Goal: Task Accomplishment & Management: Use online tool/utility

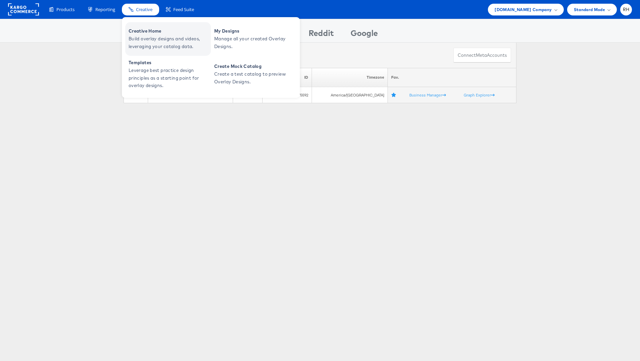
click at [155, 27] on link "Creative Home Build overlay designs and videos, leveraging your catalog data." at bounding box center [168, 39] width 86 height 34
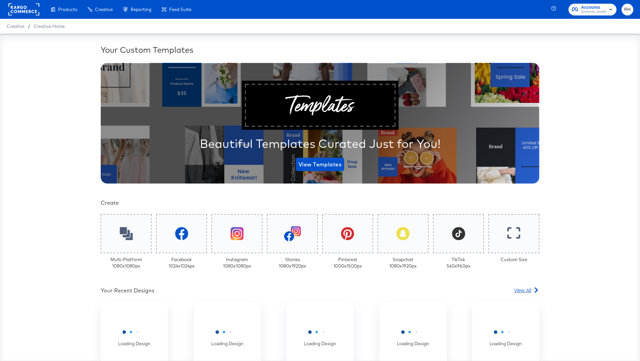
click at [525, 301] on div "Loading Design Loading Design Loading Design Loading Design Loading Design" at bounding box center [320, 341] width 459 height 81
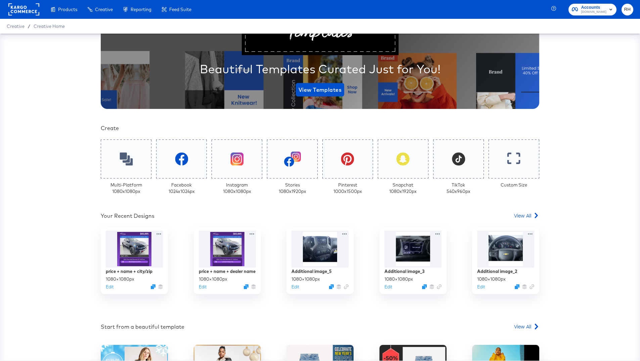
scroll to position [163, 0]
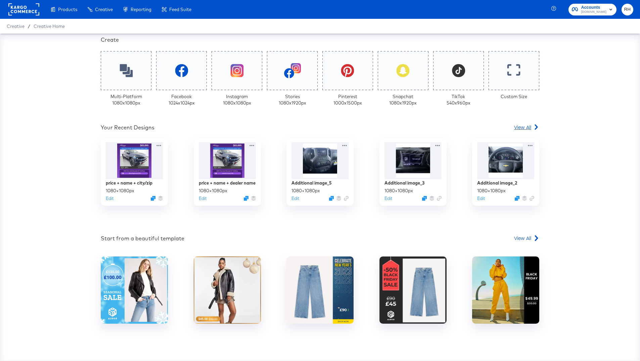
click at [524, 126] on span "View All" at bounding box center [522, 127] width 17 height 7
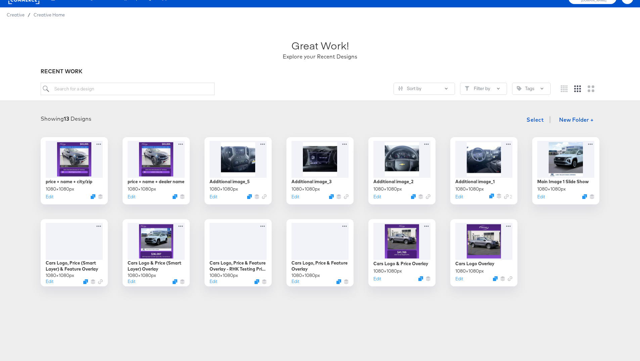
scroll to position [13, 0]
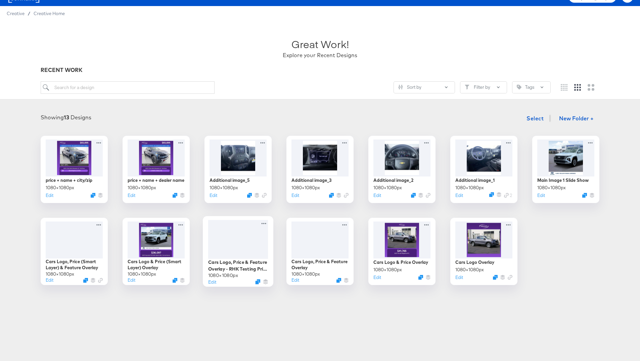
click at [219, 245] on div at bounding box center [238, 239] width 60 height 39
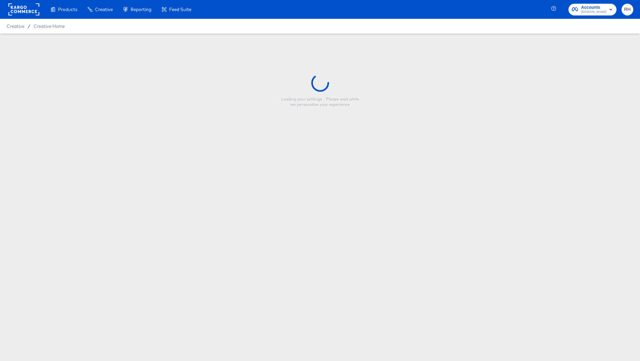
type input "Cars Logo, Price & Feature Overlay - RHK Testing Price Smart Layer"
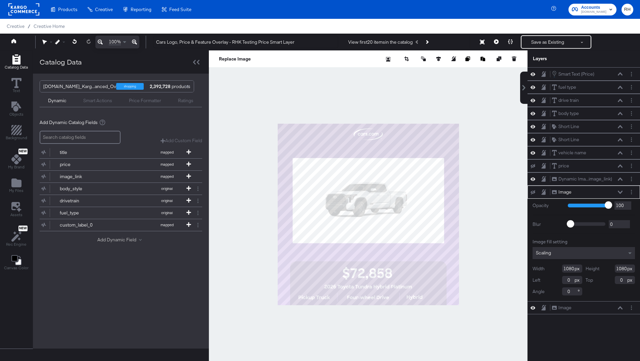
click at [103, 237] on button "Add Dynamic Field" at bounding box center [120, 240] width 47 height 6
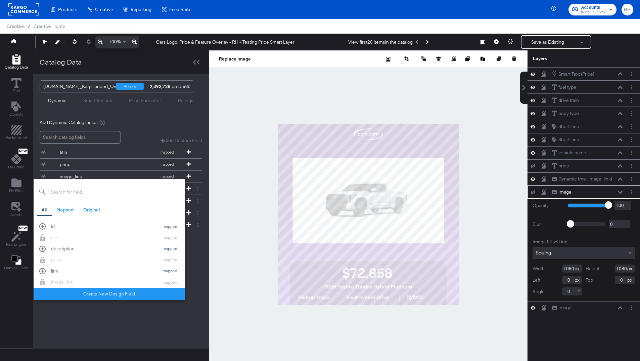
click at [66, 193] on input "search" at bounding box center [109, 192] width 144 height 12
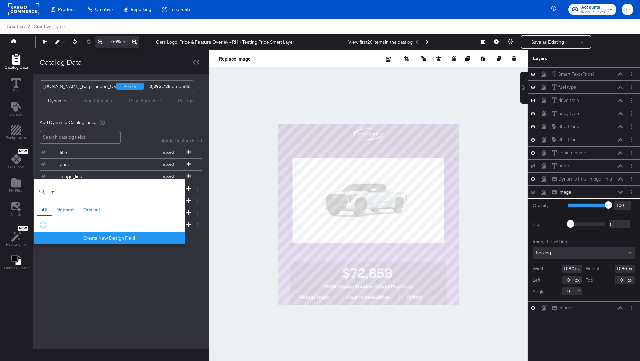
type input "m"
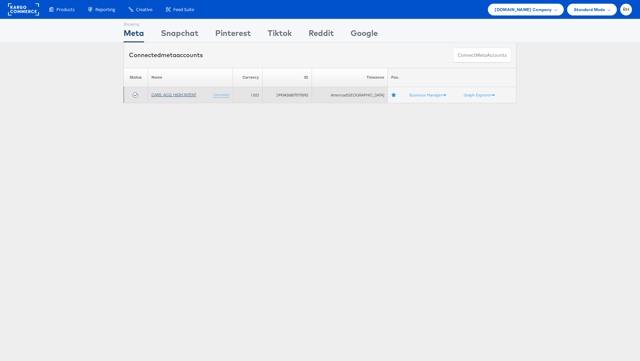
click at [156, 92] on link "CARS_ACQ_HIGH INTENT" at bounding box center [174, 94] width 45 height 5
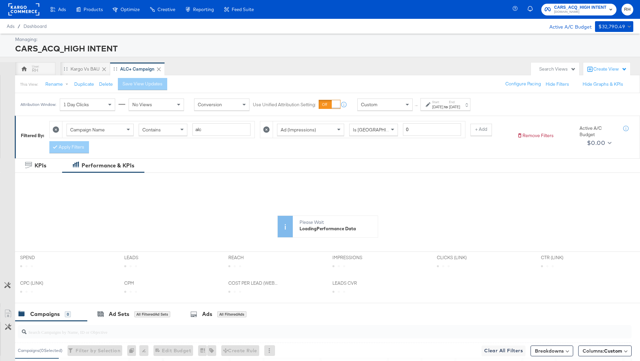
click at [460, 107] on div "Oct 2nd 2025" at bounding box center [454, 106] width 11 height 5
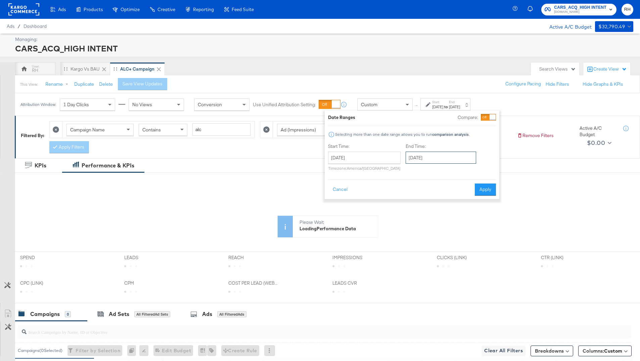
click at [427, 159] on input "October 2nd 2025" at bounding box center [441, 158] width 71 height 12
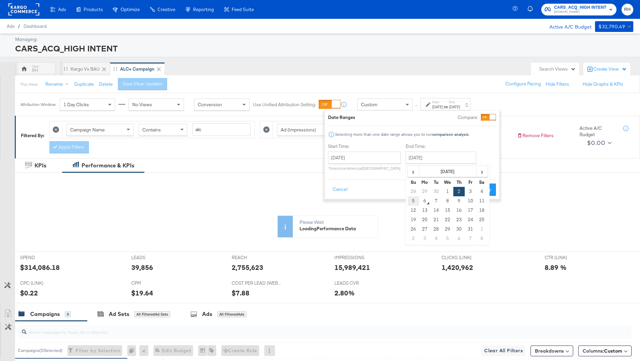
click at [413, 203] on td "5" at bounding box center [413, 200] width 11 height 9
type input "October 5th 2025"
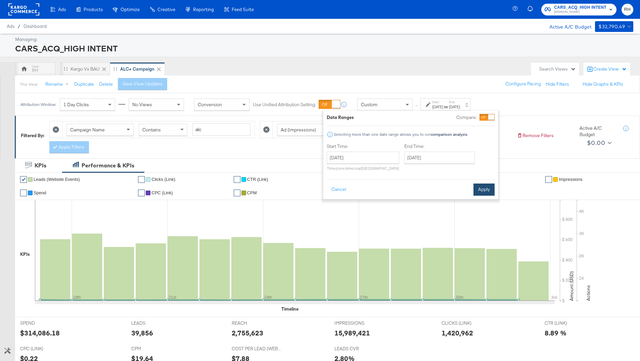
click at [488, 188] on button "Apply" at bounding box center [484, 189] width 21 height 12
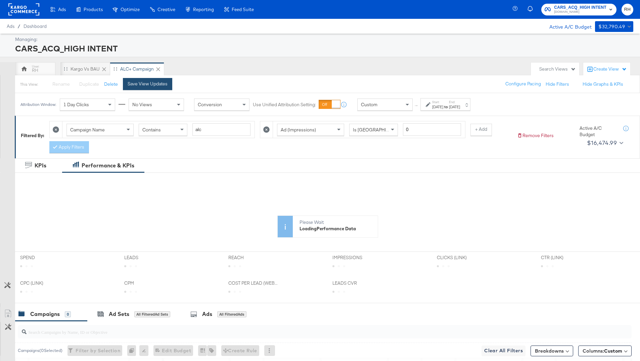
click at [165, 84] on div "Save View Updates" at bounding box center [148, 84] width 40 height 6
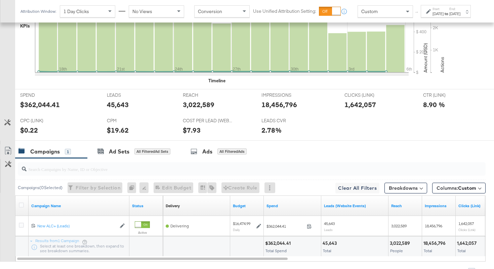
scroll to position [251, 0]
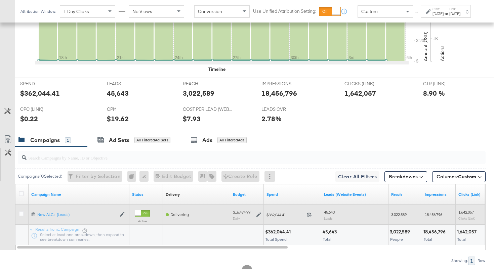
click at [397, 215] on span "3,022,589" at bounding box center [398, 214] width 15 height 5
copy span "3,022,589"
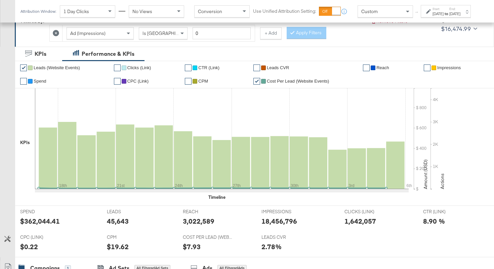
scroll to position [70, 0]
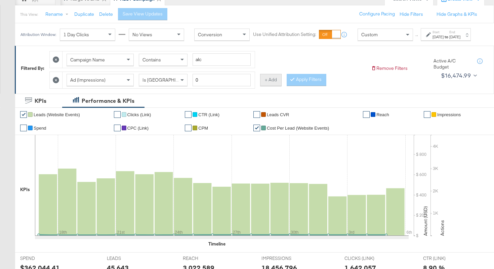
click at [270, 85] on button "+ Add" at bounding box center [271, 80] width 22 height 12
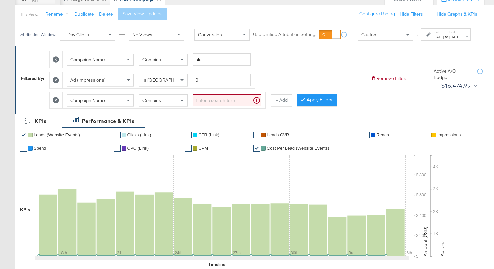
click at [80, 103] on span "Campaign Name" at bounding box center [87, 100] width 35 height 6
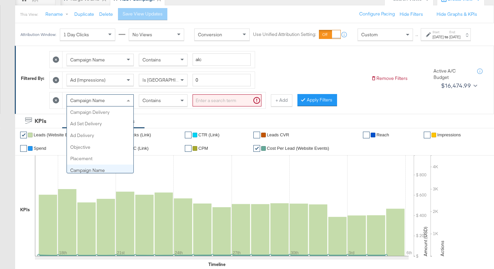
scroll to position [58, 0]
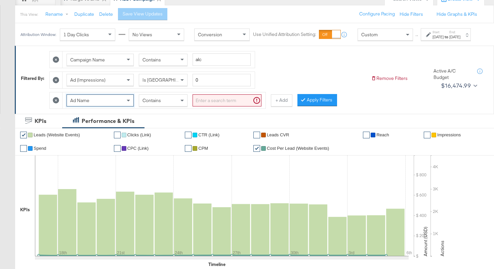
click at [166, 104] on div "Contains" at bounding box center [163, 100] width 48 height 11
click at [208, 103] on input "search" at bounding box center [227, 100] width 69 height 12
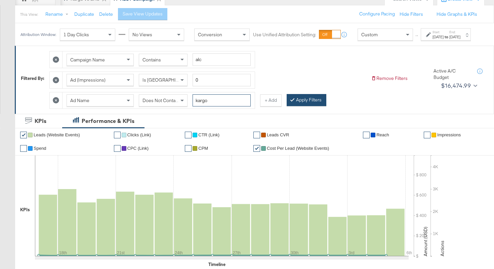
type input "kargo"
click at [307, 106] on button "Apply Filters" at bounding box center [307, 100] width 40 height 12
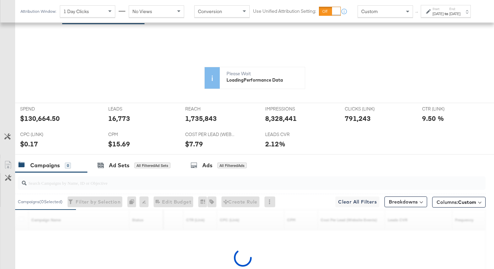
scroll to position [177, 0]
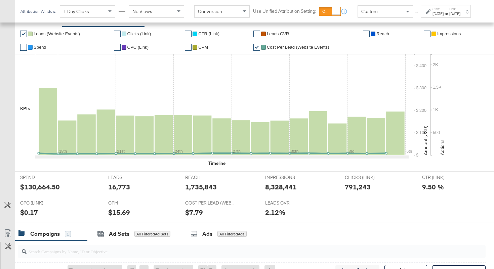
click at [196, 187] on div "1,735,843" at bounding box center [201, 187] width 32 height 10
copy div "1,735,843"
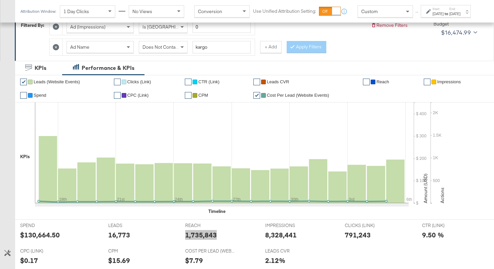
scroll to position [106, 0]
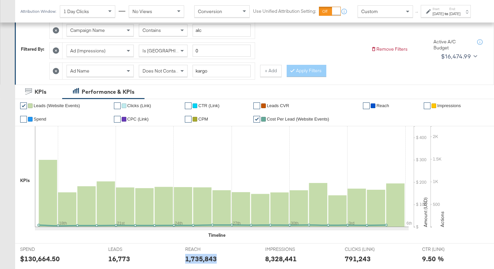
click at [172, 73] on span "Does Not Contain" at bounding box center [160, 71] width 37 height 6
click at [303, 75] on button "Apply Filters" at bounding box center [307, 71] width 40 height 12
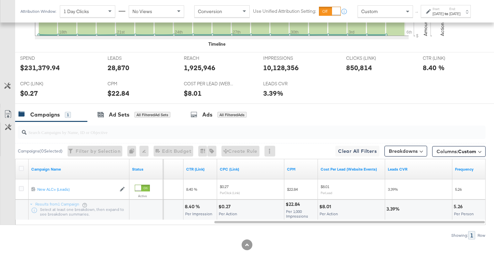
scroll to position [297, 0]
click at [204, 68] on div "1,925,946" at bounding box center [200, 68] width 32 height 10
copy div "1,925,946"
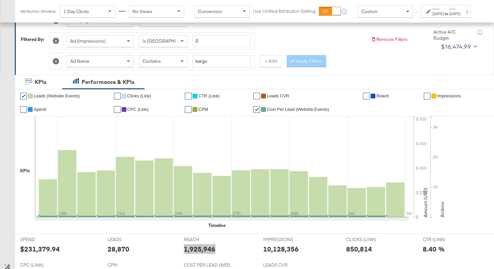
scroll to position [0, 0]
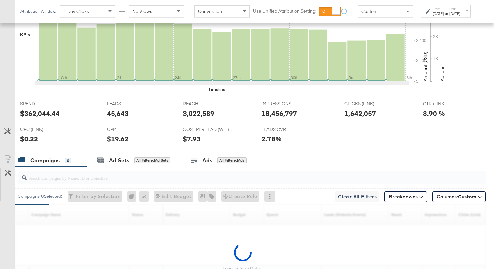
scroll to position [296, 0]
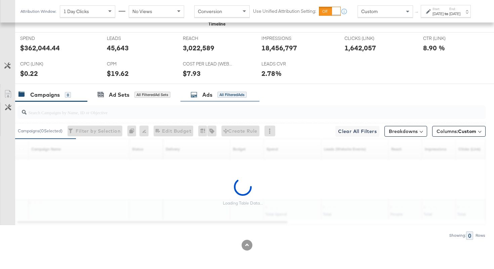
click at [234, 96] on div "All Filtered Ads" at bounding box center [231, 95] width 29 height 6
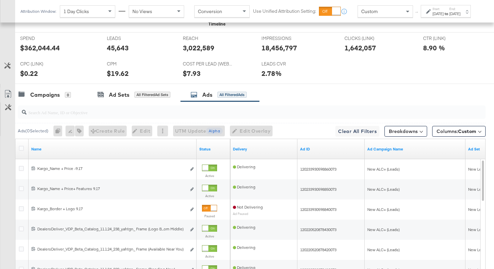
click at [146, 145] on div "Name" at bounding box center [113, 149] width 168 height 11
click at [132, 148] on link "Name" at bounding box center [112, 148] width 163 height 5
click at [132, 148] on link "Name ↓" at bounding box center [112, 148] width 163 height 5
click at [451, 129] on span "Columns: Custom" at bounding box center [456, 131] width 40 height 7
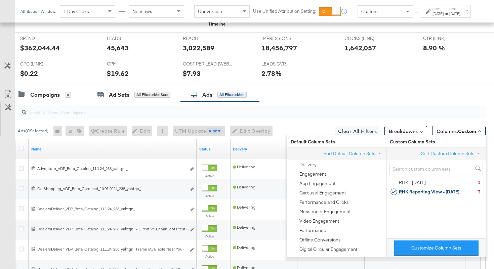
click at [447, 104] on div at bounding box center [252, 112] width 468 height 16
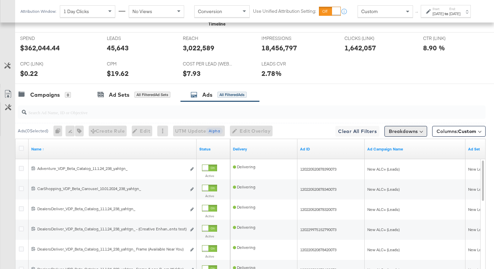
click at [420, 129] on button "Breakdowns" at bounding box center [405, 131] width 43 height 11
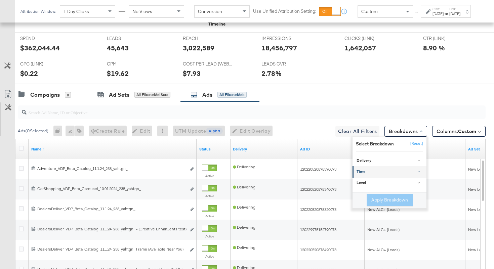
click at [374, 173] on div "Time" at bounding box center [390, 171] width 67 height 5
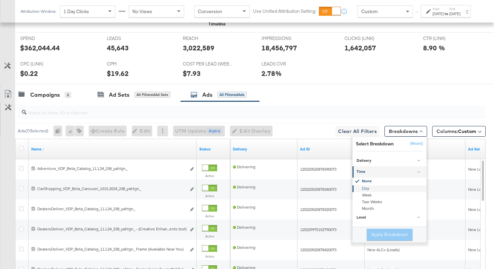
click at [362, 188] on div "Day" at bounding box center [389, 188] width 73 height 7
click at [387, 236] on button "Apply Breakdown" at bounding box center [390, 235] width 46 height 12
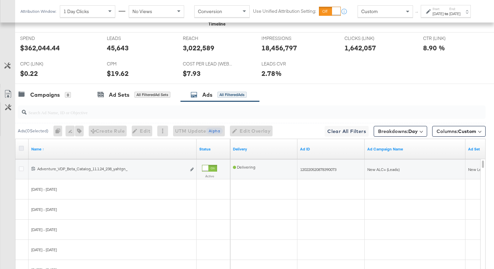
click at [21, 150] on icon at bounding box center [21, 148] width 5 height 5
click at [0, 0] on input "checkbox" at bounding box center [0, 0] width 0 height 0
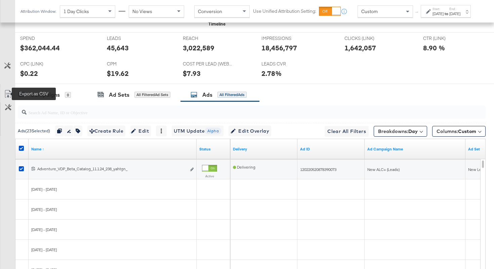
click at [8, 93] on icon at bounding box center [8, 94] width 8 height 8
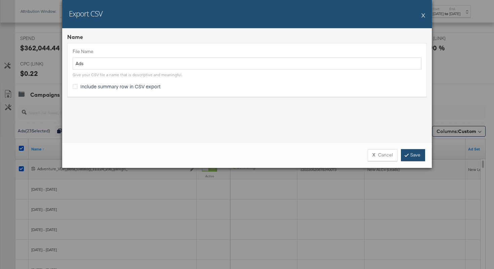
click at [418, 154] on link "Save" at bounding box center [413, 155] width 24 height 12
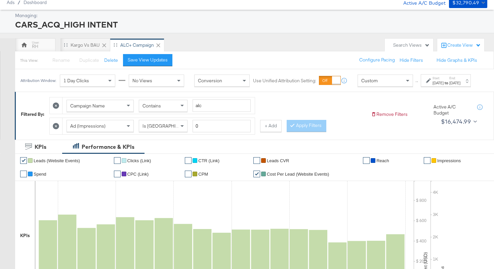
scroll to position [0, 0]
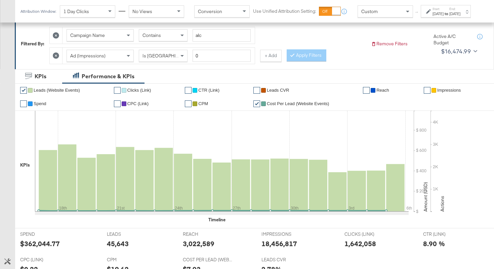
scroll to position [66, 0]
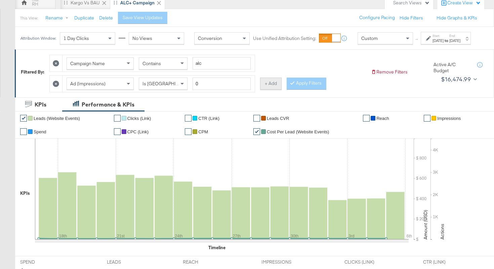
click at [276, 90] on button "+ Add" at bounding box center [271, 84] width 22 height 12
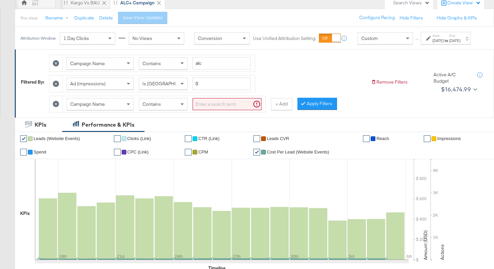
click at [116, 108] on div "Campaign Name" at bounding box center [100, 103] width 67 height 11
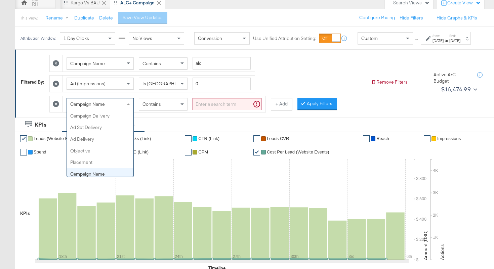
scroll to position [58, 0]
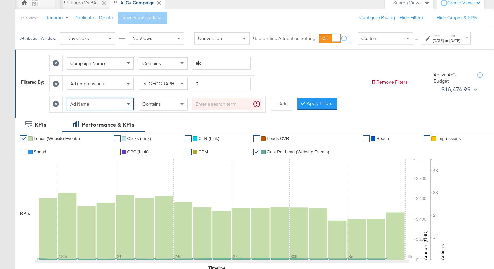
click at [154, 110] on div "Contains" at bounding box center [163, 103] width 48 height 11
click at [202, 111] on input "search" at bounding box center [227, 104] width 69 height 12
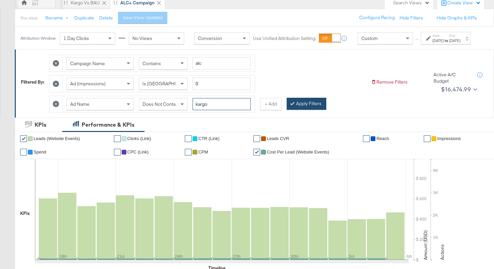
type input "kargo"
click at [295, 110] on button "Apply Filters" at bounding box center [307, 104] width 40 height 12
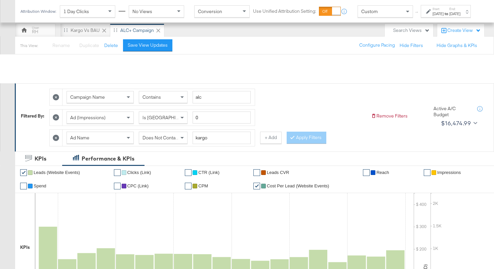
scroll to position [0, 0]
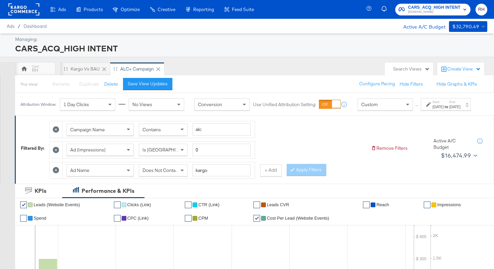
click at [161, 173] on div "Does Not Contain" at bounding box center [163, 170] width 48 height 11
click at [295, 172] on button "Apply Filters" at bounding box center [307, 170] width 40 height 12
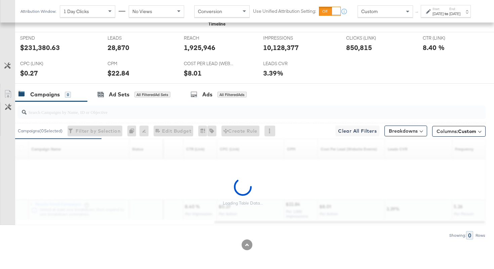
scroll to position [297, 0]
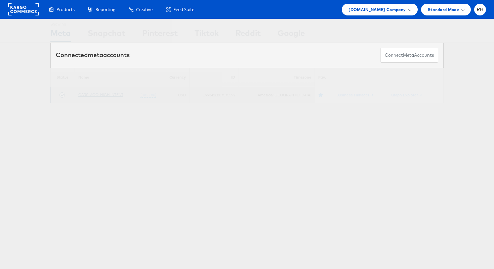
click at [85, 95] on link "CARS_ACQ_HIGH INTENT" at bounding box center [100, 94] width 45 height 5
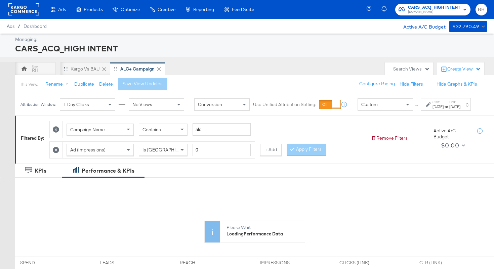
click at [78, 153] on span "Ad (Impressions)" at bounding box center [87, 150] width 35 height 6
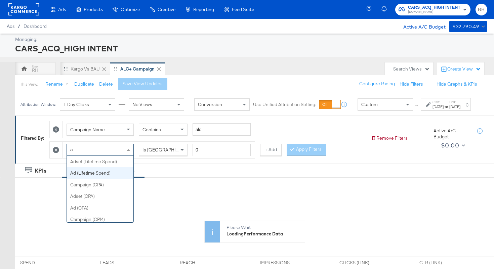
scroll to position [305, 0]
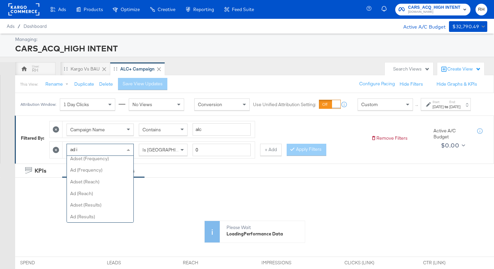
type input "ad id"
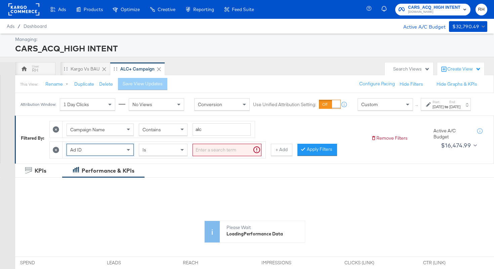
click at [203, 155] on input "search" at bounding box center [227, 150] width 69 height 12
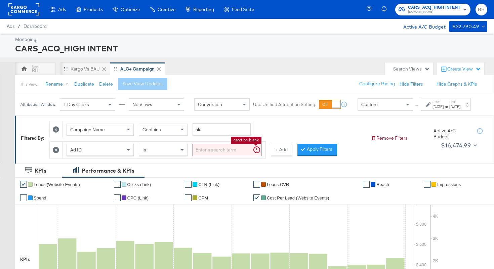
paste input "120234618700720073"
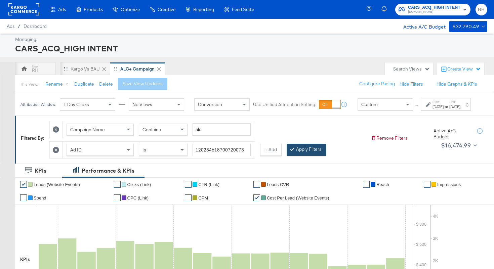
click at [316, 156] on button "Apply Filters" at bounding box center [307, 150] width 40 height 12
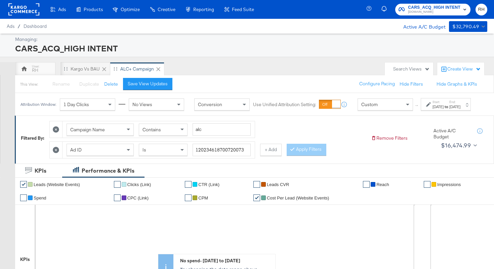
scroll to position [276, 0]
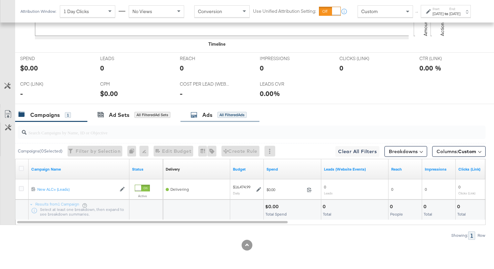
click at [229, 112] on div "All Filtered Ads" at bounding box center [231, 115] width 29 height 6
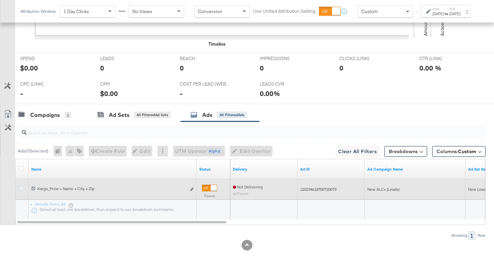
click at [20, 188] on icon at bounding box center [21, 188] width 5 height 5
click at [0, 0] on input "checkbox" at bounding box center [0, 0] width 0 height 0
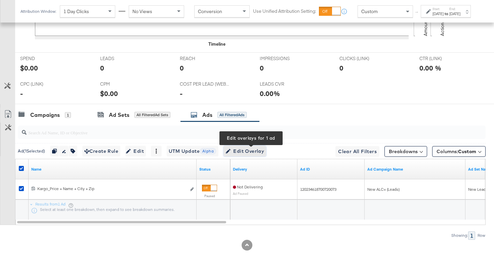
click at [246, 150] on span "Edit Overlay Edit overlays for 1 ad" at bounding box center [244, 151] width 39 height 8
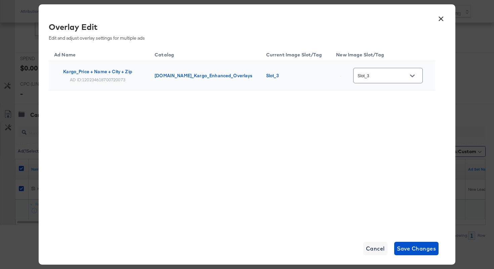
click at [443, 19] on button "×" at bounding box center [441, 17] width 12 height 12
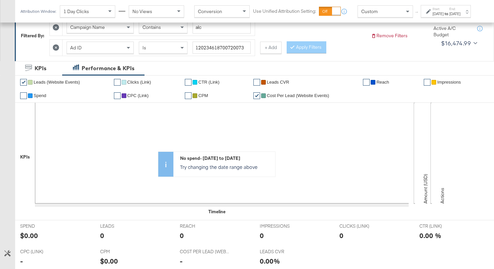
scroll to position [98, 0]
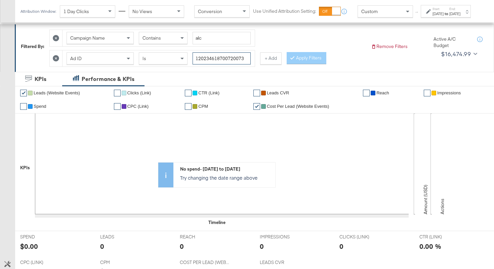
click at [228, 57] on input "120234618700720073" at bounding box center [222, 58] width 58 height 12
paste input "66918"
type input "120234618669180073"
click at [306, 56] on button "Apply Filters" at bounding box center [307, 58] width 40 height 12
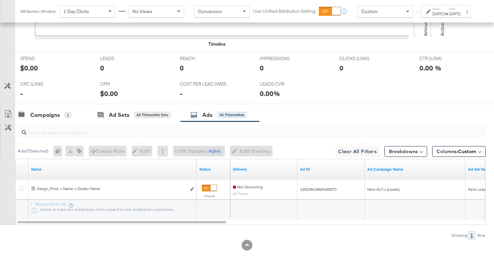
scroll to position [276, 0]
click at [20, 169] on icon at bounding box center [21, 168] width 5 height 5
click at [0, 0] on input "checkbox" at bounding box center [0, 0] width 0 height 0
click at [20, 169] on icon at bounding box center [21, 168] width 5 height 5
click at [0, 0] on input "checkbox" at bounding box center [0, 0] width 0 height 0
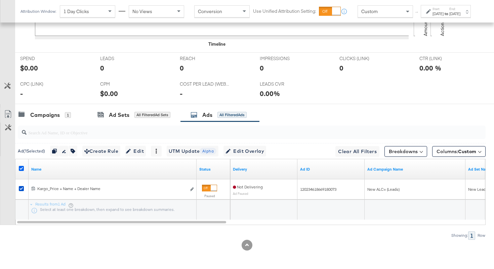
click at [20, 169] on icon at bounding box center [21, 168] width 5 height 5
click at [0, 0] on input "checkbox" at bounding box center [0, 0] width 0 height 0
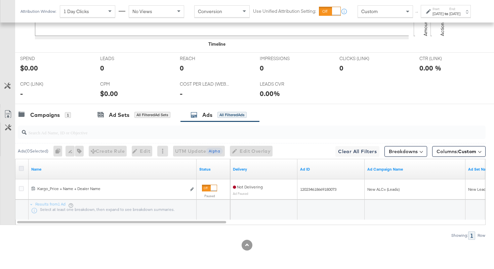
click at [20, 169] on icon at bounding box center [21, 168] width 5 height 5
click at [0, 0] on input "checkbox" at bounding box center [0, 0] width 0 height 0
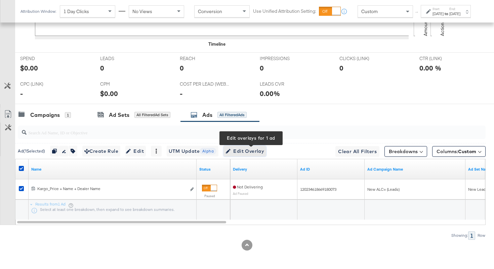
click at [254, 151] on span "Edit Overlay Edit overlays for 1 ad" at bounding box center [244, 151] width 39 height 8
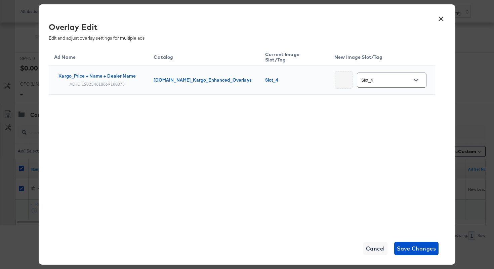
click at [383, 77] on input "Slot_4" at bounding box center [386, 81] width 53 height 8
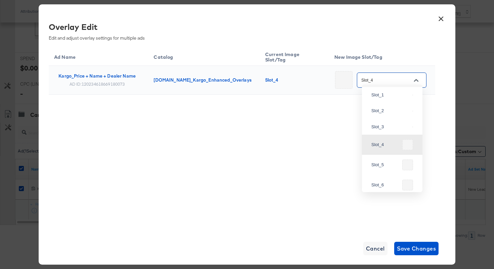
scroll to position [131, 0]
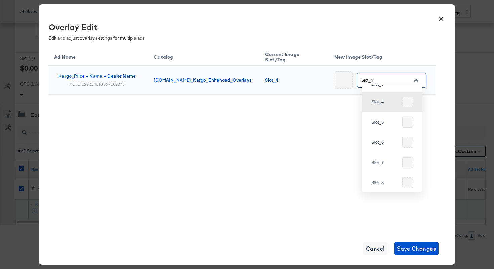
click at [439, 19] on button "×" at bounding box center [441, 17] width 12 height 12
